Goal: Task Accomplishment & Management: Use online tool/utility

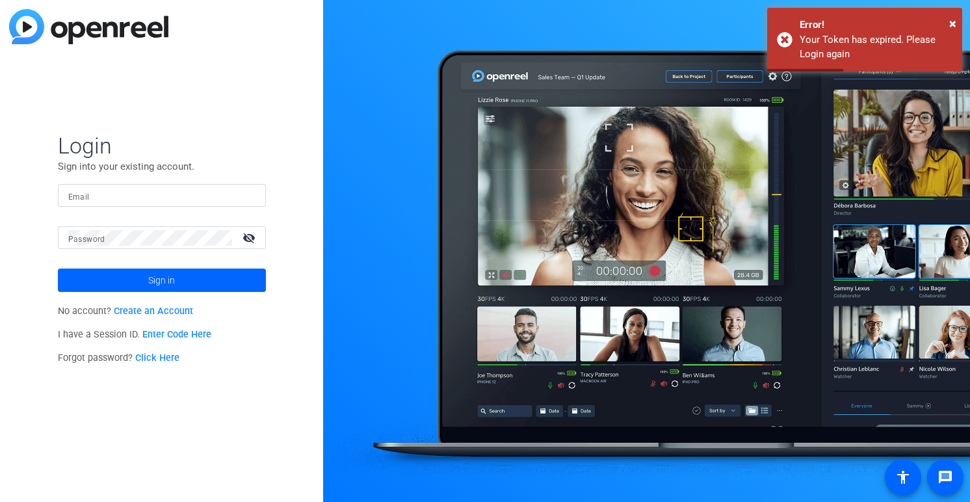
click at [142, 196] on input "Email" at bounding box center [161, 196] width 187 height 16
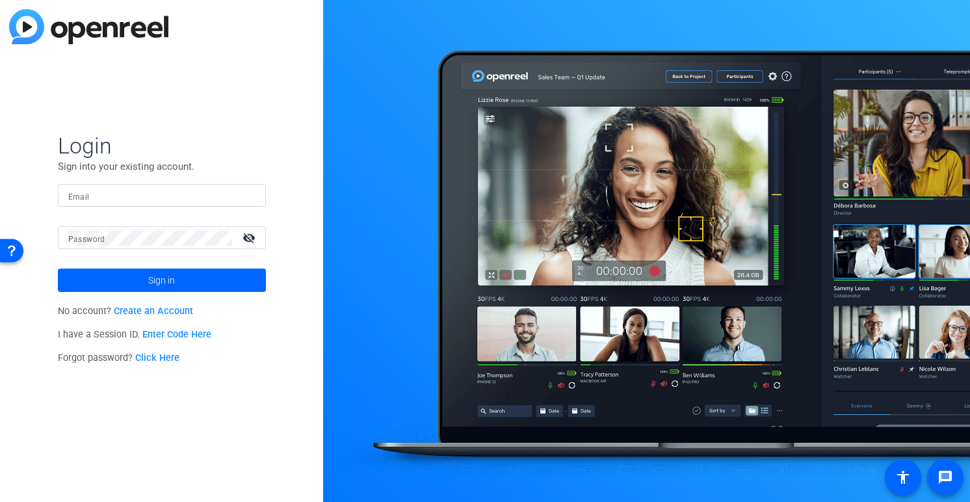
type input "[PERSON_NAME][EMAIL_ADDRESS][DOMAIN_NAME]"
click at [169, 283] on span "Sign in" at bounding box center [161, 280] width 27 height 32
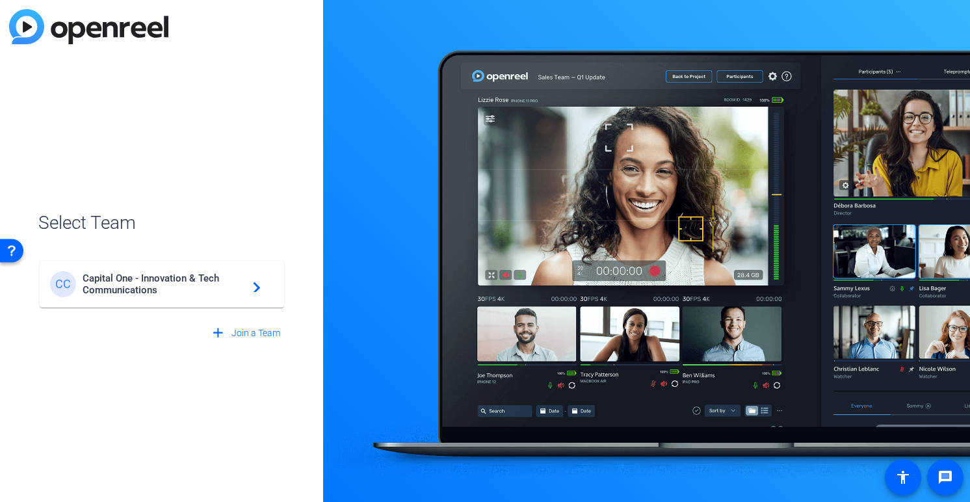
click at [169, 283] on span "Capital One - Innovation & Tech Communications" at bounding box center [164, 283] width 162 height 23
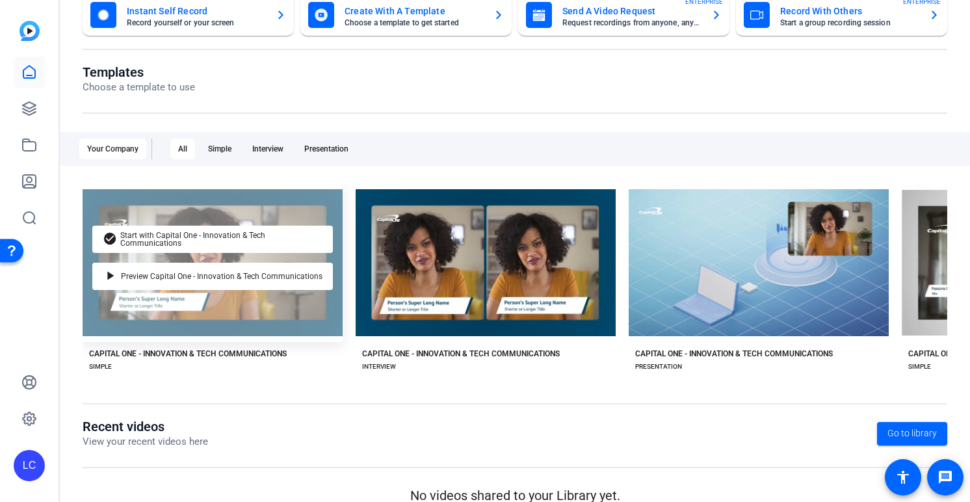
scroll to position [93, 0]
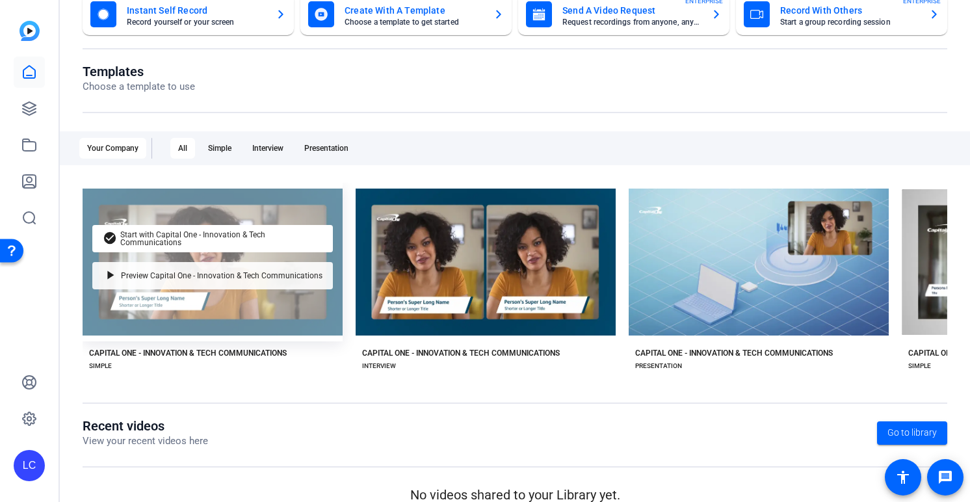
click at [283, 279] on span "Preview Capital One - Innovation & Tech Communications" at bounding box center [221, 276] width 201 height 8
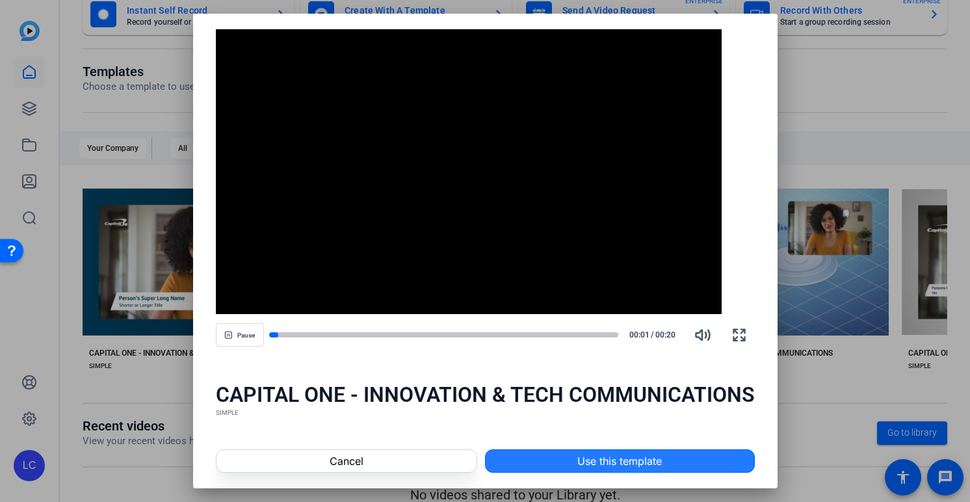
click at [526, 466] on span at bounding box center [619, 460] width 268 height 31
